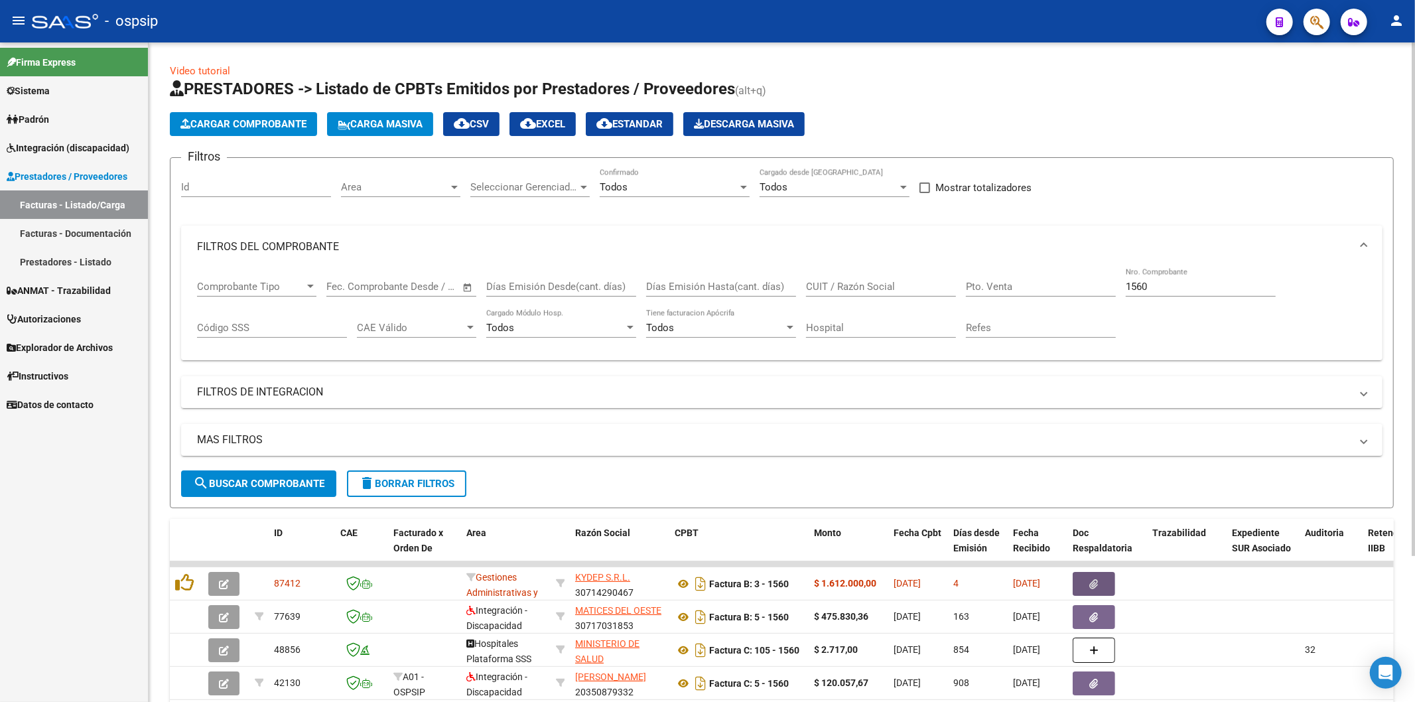
scroll to position [23, 0]
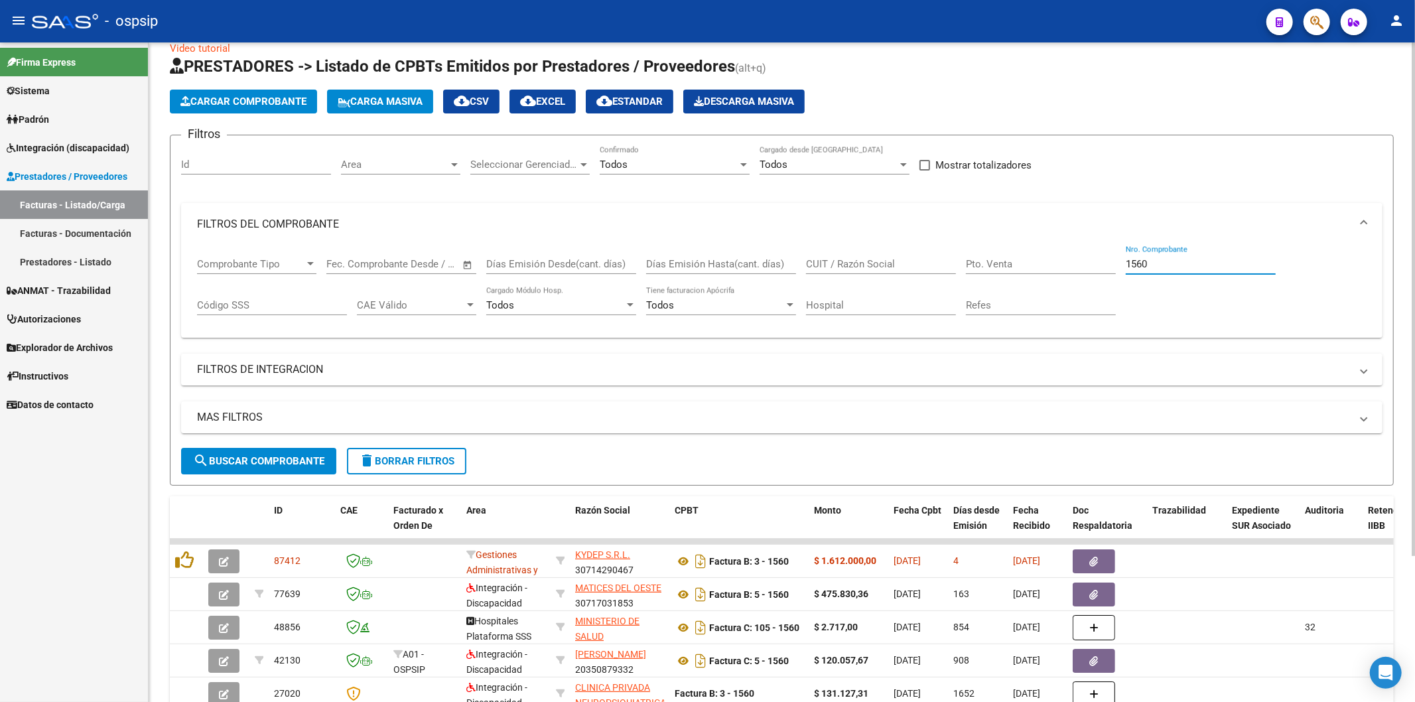
click at [1188, 264] on input "1560" at bounding box center [1201, 264] width 150 height 12
type input "1"
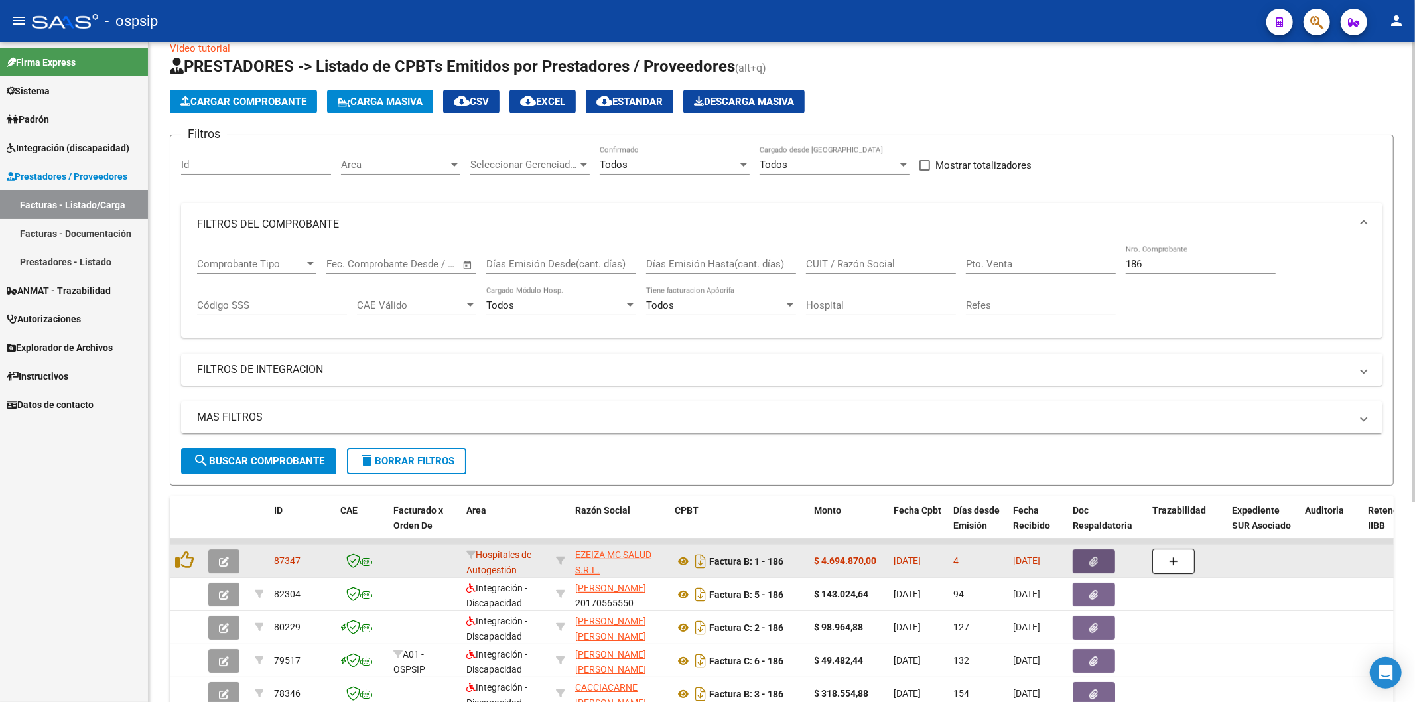
click at [1091, 555] on span "button" at bounding box center [1094, 561] width 9 height 12
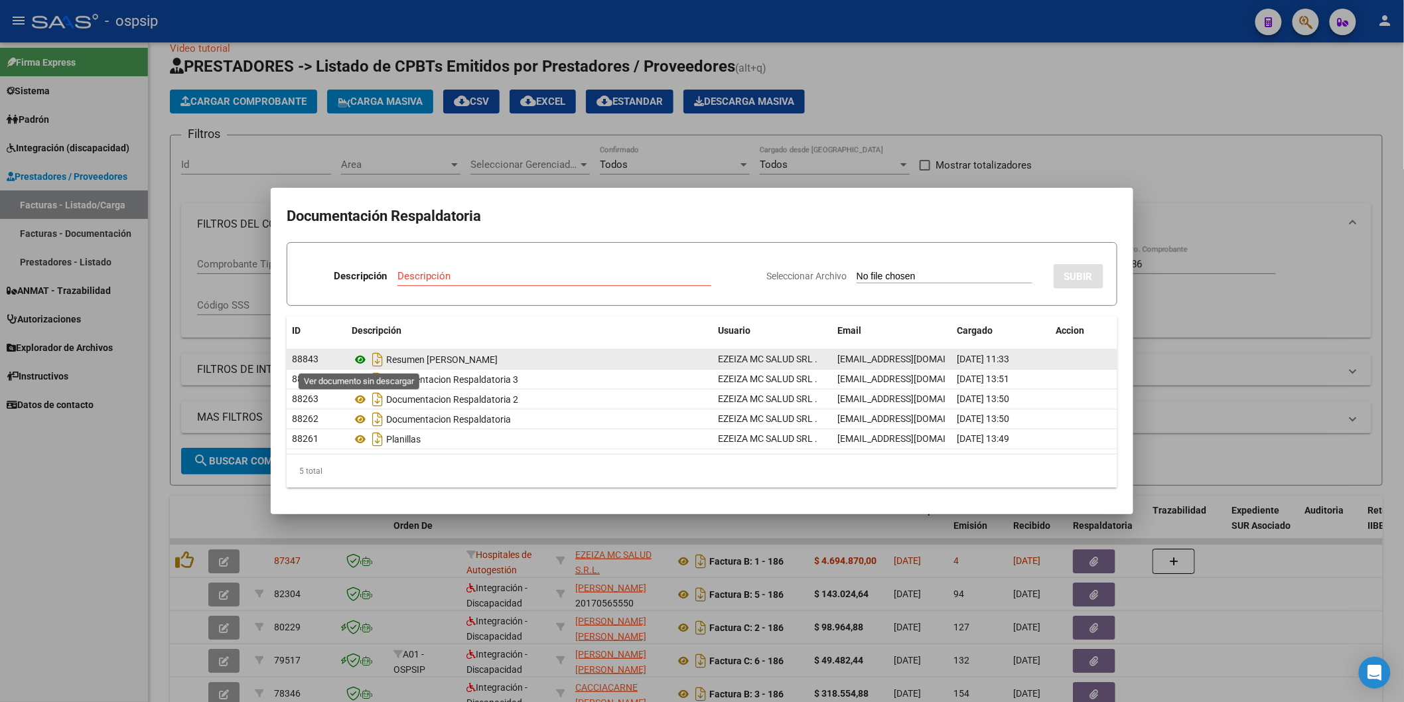
click at [358, 360] on icon at bounding box center [360, 360] width 17 height 16
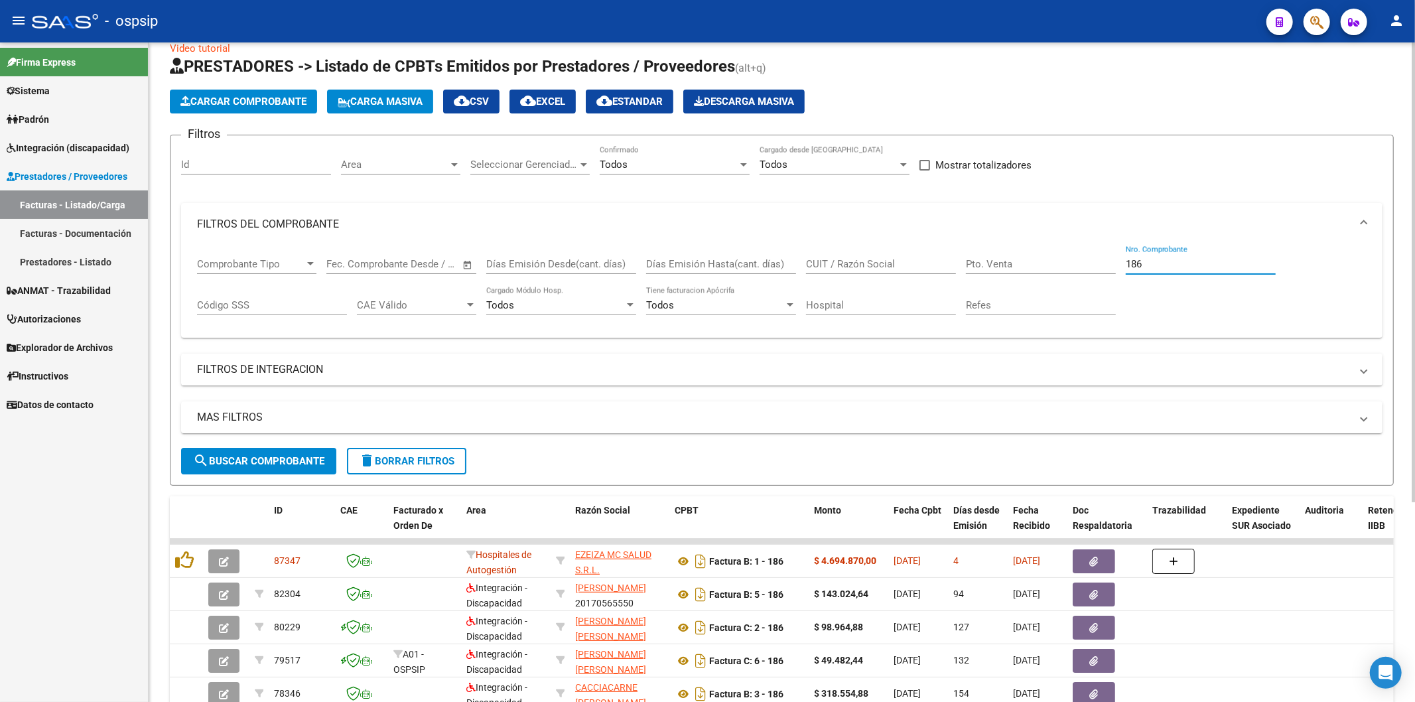
click at [1186, 259] on input "186" at bounding box center [1201, 264] width 150 height 12
type input "1"
click at [841, 269] on input "CUIT / Razón Social" at bounding box center [881, 264] width 150 height 12
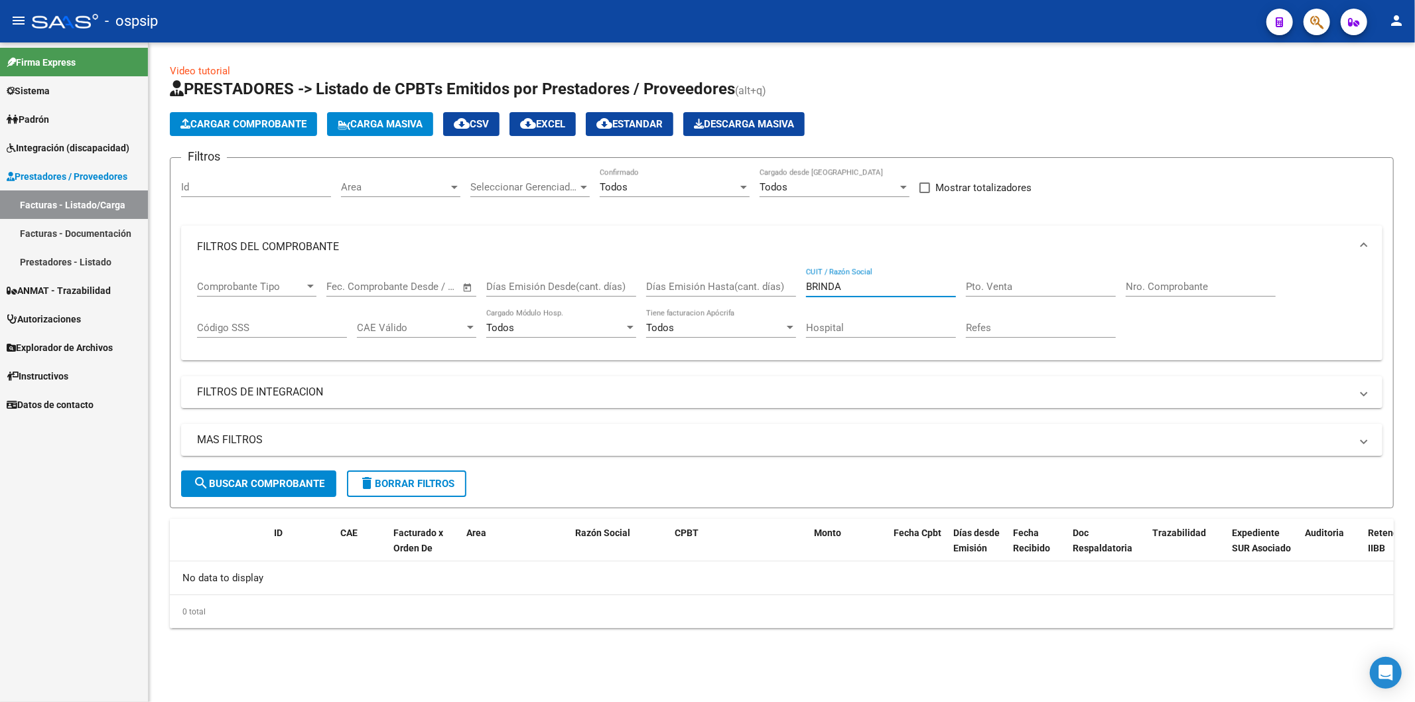
scroll to position [0, 0]
click at [870, 289] on input "BRINDA" at bounding box center [881, 287] width 150 height 12
type input "B"
click at [896, 285] on input "CUIT / Razón Social" at bounding box center [881, 287] width 150 height 12
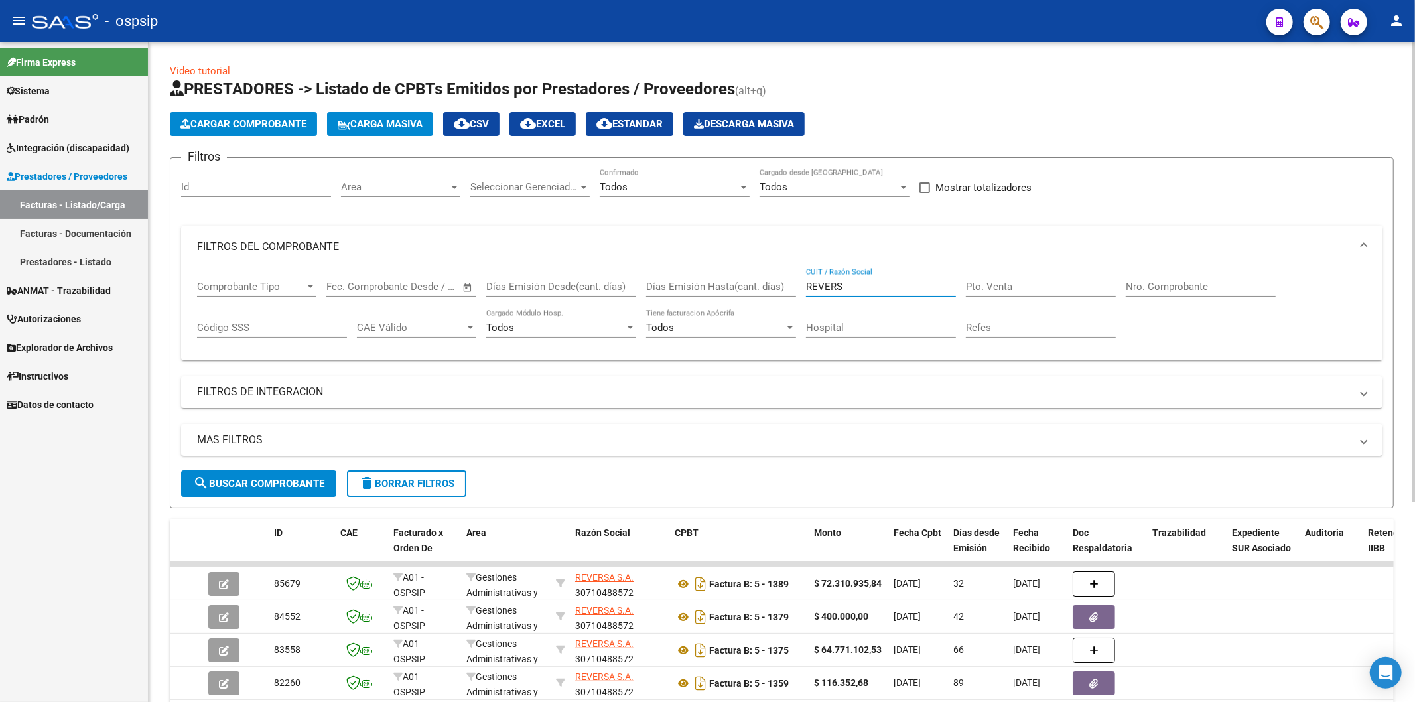
click at [868, 293] on input "REVERS" at bounding box center [881, 287] width 150 height 12
type input "R"
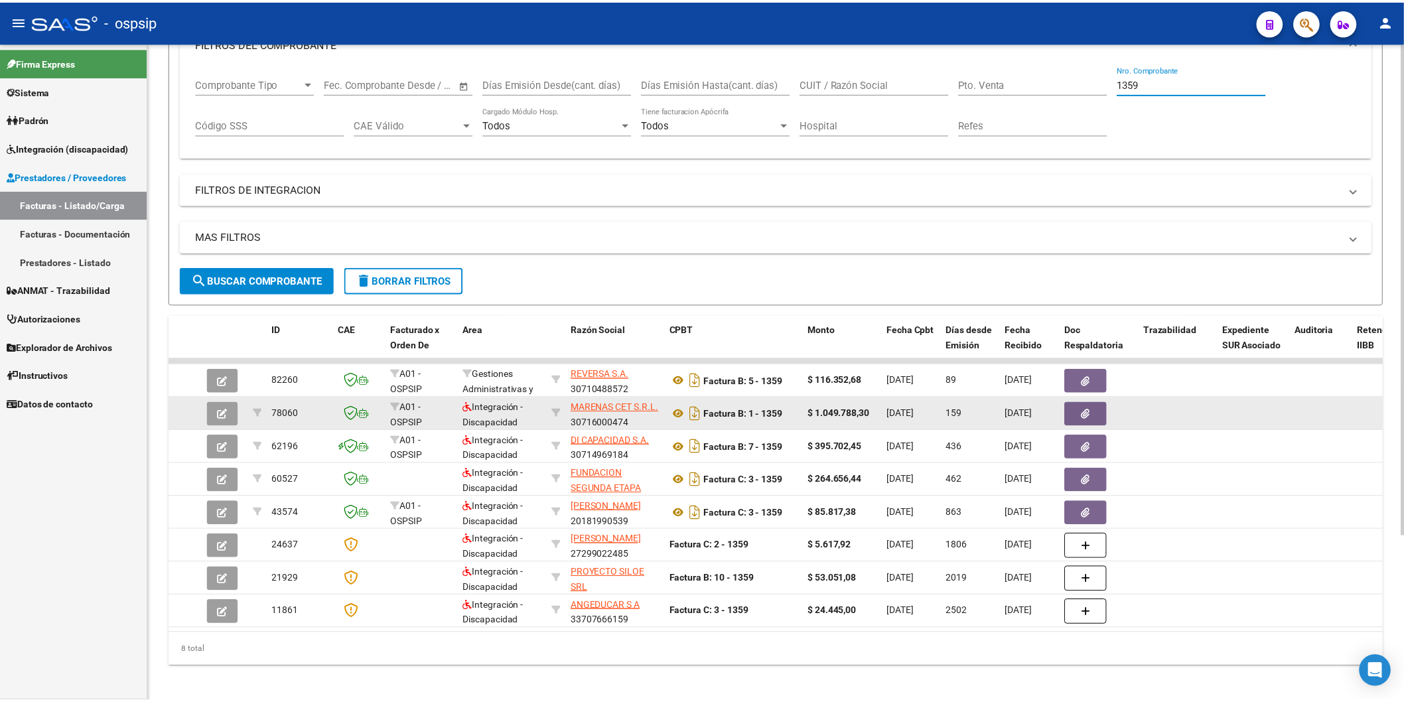
scroll to position [221, 0]
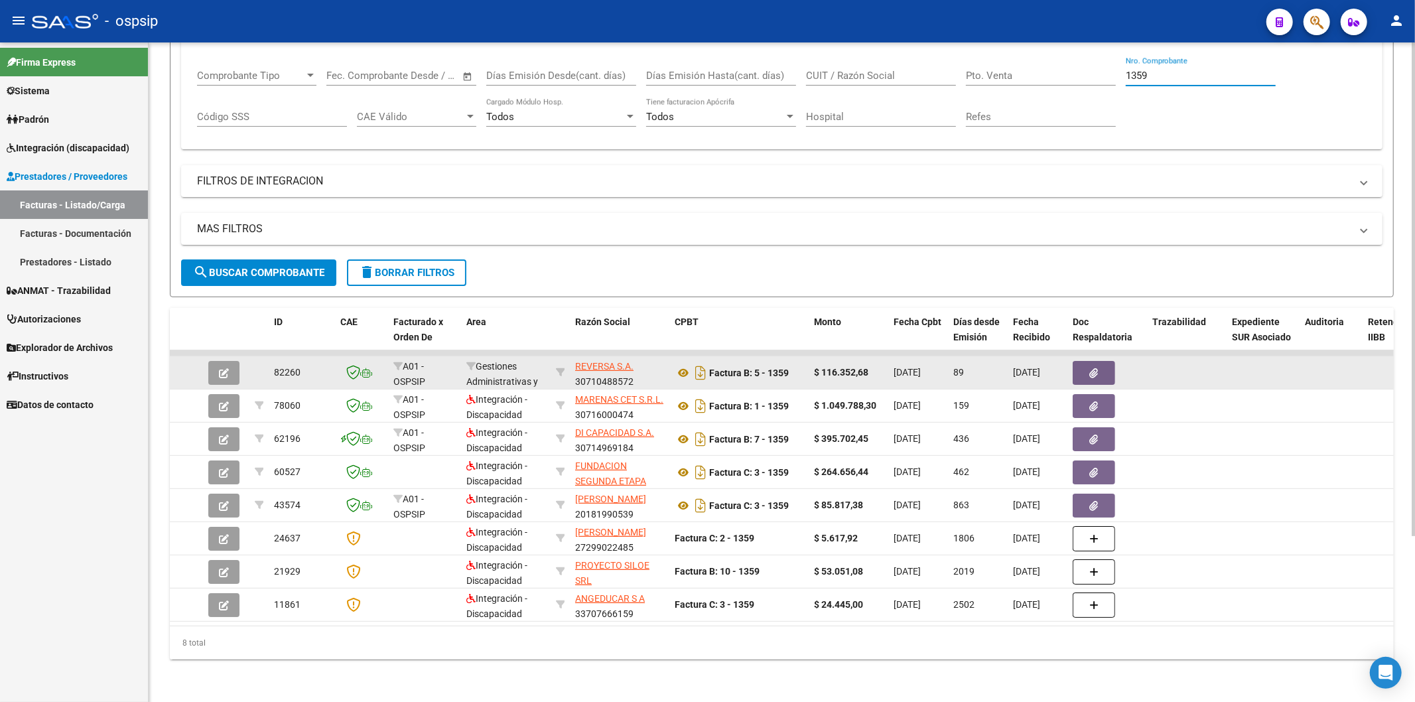
type input "1359"
click at [1104, 361] on button "button" at bounding box center [1094, 373] width 42 height 24
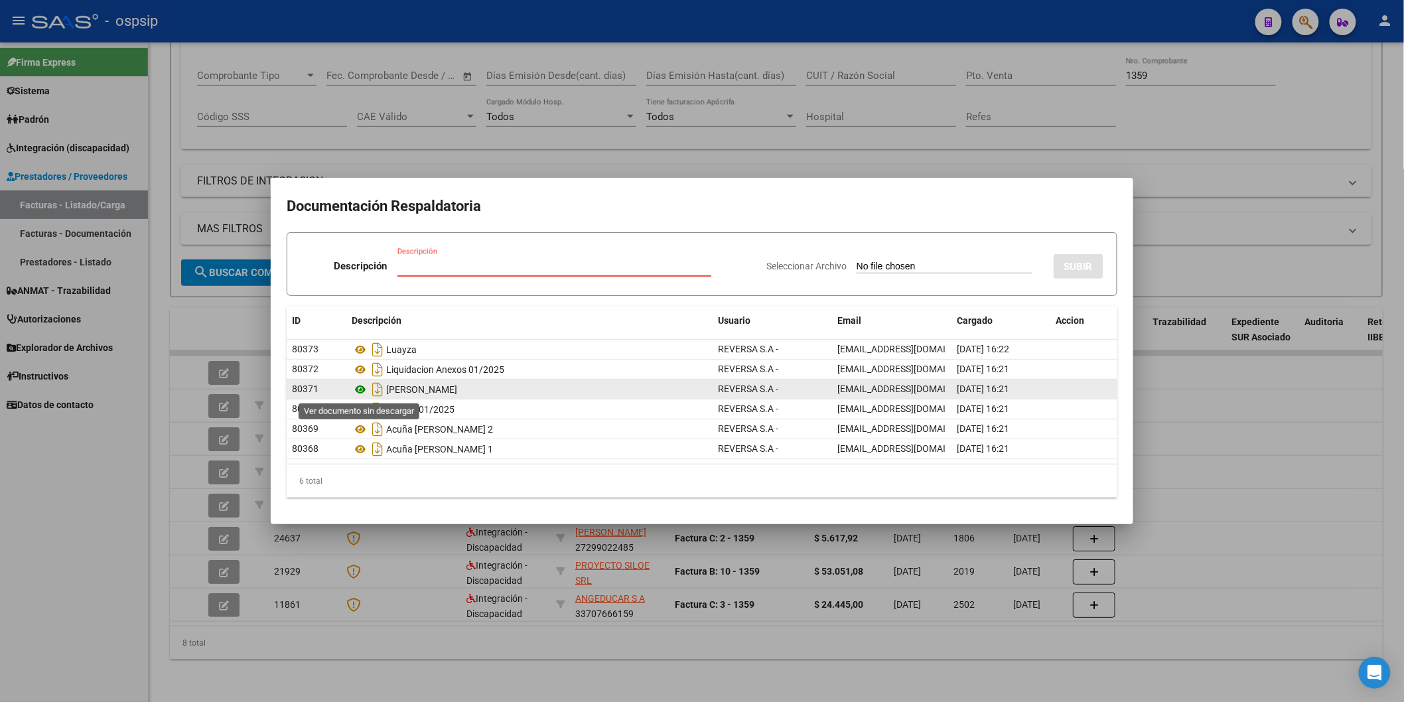
click at [365, 387] on icon at bounding box center [360, 389] width 17 height 16
